Goal: Task Accomplishment & Management: Complete application form

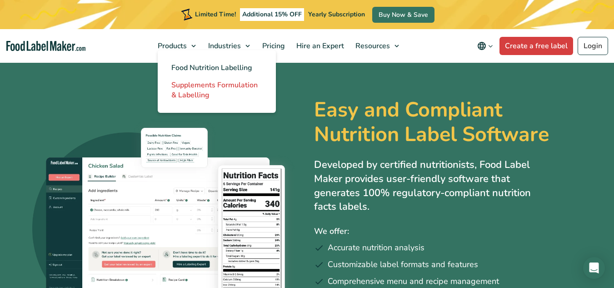
click at [199, 85] on span "Supplements Formulation & Labelling" at bounding box center [214, 90] width 86 height 20
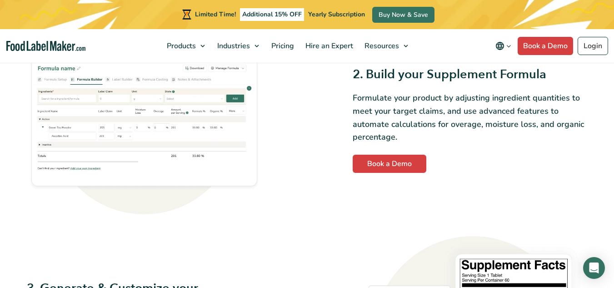
scroll to position [630, 0]
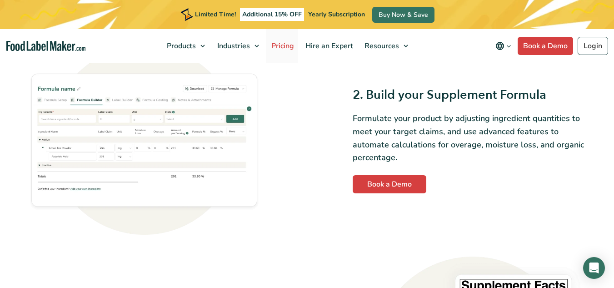
click at [284, 48] on span "Pricing" at bounding box center [282, 46] width 26 height 10
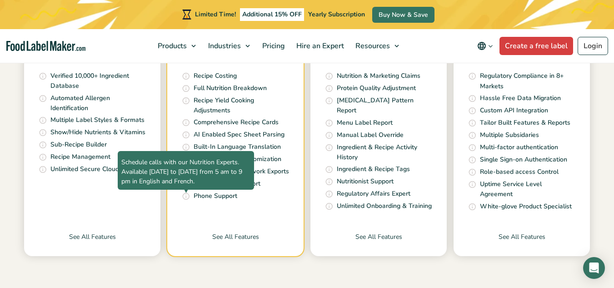
scroll to position [376, 0]
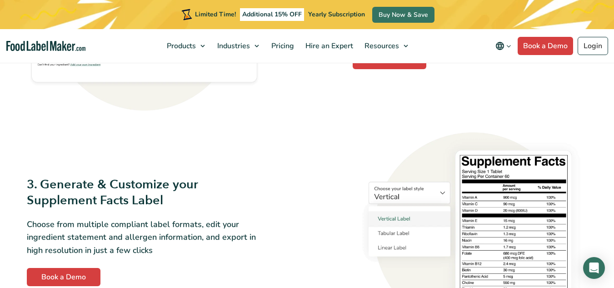
scroll to position [832, 0]
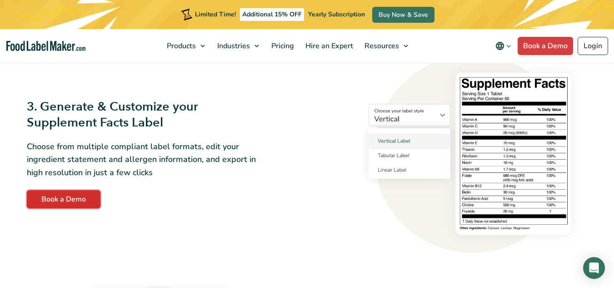
click at [65, 196] on link "Book a Demo" at bounding box center [64, 199] width 74 height 18
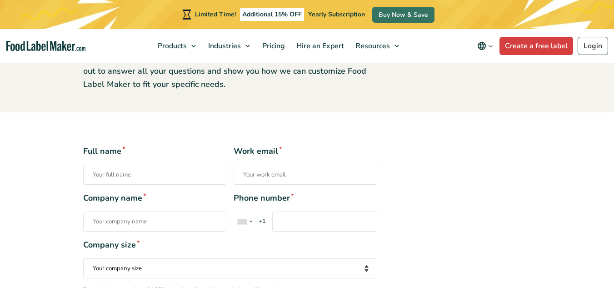
scroll to position [141, 0]
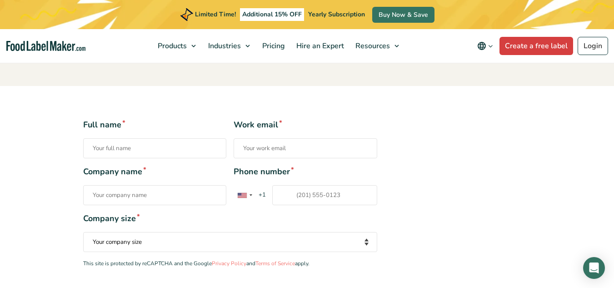
click at [191, 150] on input "Full name *" at bounding box center [155, 148] width 144 height 20
type input "Marlene Maljaars"
type input "orders@revitalizewellness.com"
type input "Revitalize Wellness"
type input "18658011885"
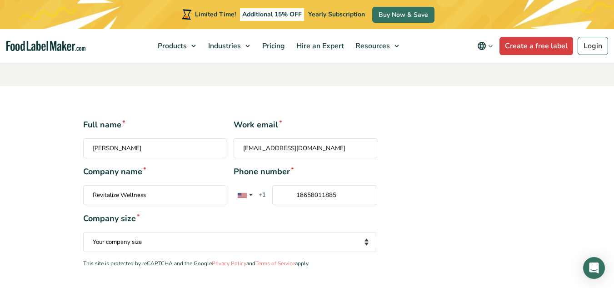
drag, startPoint x: 260, startPoint y: 147, endPoint x: 222, endPoint y: 148, distance: 38.6
click at [222, 148] on div "Full name * Marlene Maljaars Work email * orders@revitalizewellness.com" at bounding box center [230, 139] width 294 height 40
type input "admin@revitalizewellness.com"
click at [200, 241] on select "Your company size Fewer than 10 Employees 10 to 50 Employees 51 to 500 Employee…" at bounding box center [230, 242] width 294 height 20
select select "Fewer than 10 Employees"
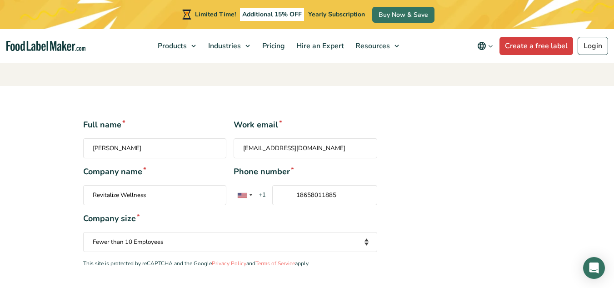
click at [83, 232] on select "Your company size Fewer than 10 Employees 10 to 50 Employees 51 to 500 Employee…" at bounding box center [230, 242] width 294 height 20
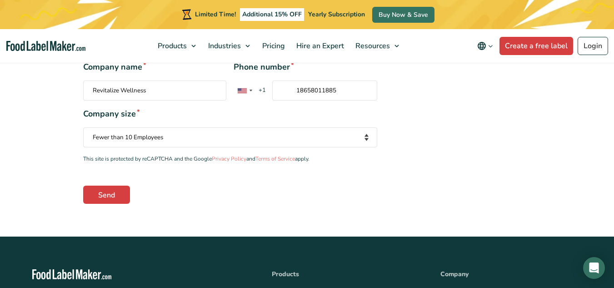
scroll to position [246, 0]
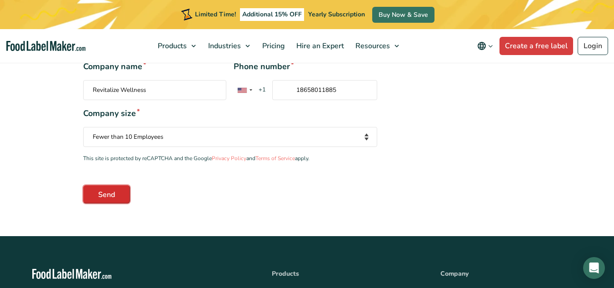
click at [118, 192] on input "Send" at bounding box center [106, 194] width 47 height 18
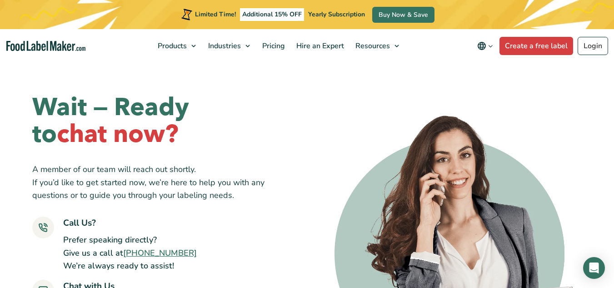
click at [45, 44] on img "Food Label Maker homepage" at bounding box center [45, 46] width 79 height 10
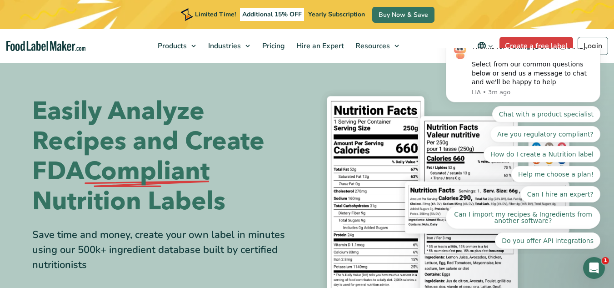
click at [0, 90] on section "Easily Analyze Recipes and Create FDA Compliant Nutrition Labels Save time and …" at bounding box center [307, 205] width 614 height 289
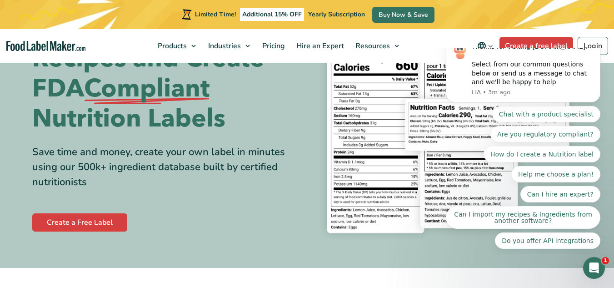
scroll to position [4, 0]
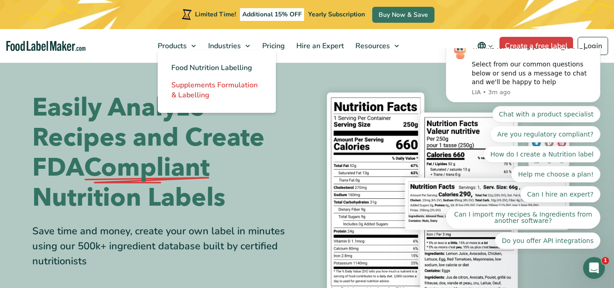
click at [177, 87] on span "Supplements Formulation & Labelling" at bounding box center [214, 90] width 86 height 20
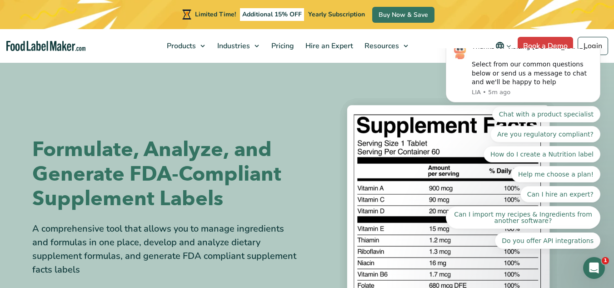
click at [3, 215] on section "Formulate, Analyze, and Generate FDA-Compliant Supplement Labels A comprehensiv…" at bounding box center [307, 223] width 614 height 325
